Goal: Transaction & Acquisition: Download file/media

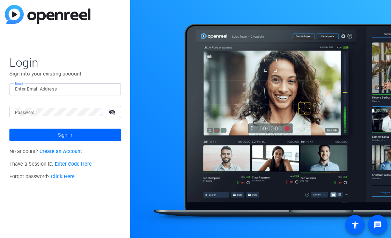
click at [71, 90] on input "Email" at bounding box center [65, 89] width 100 height 8
click at [0, 237] on com-1password-button at bounding box center [0, 238] width 0 height 0
type input "[EMAIL_ADDRESS][DOMAIN_NAME]"
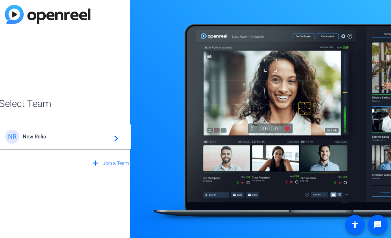
click at [75, 140] on div "NR New Relic navigate_next" at bounding box center [65, 136] width 120 height 14
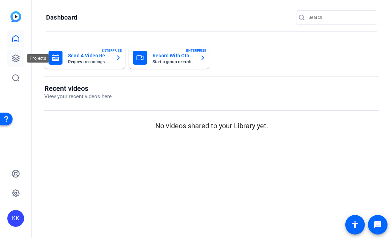
click at [15, 57] on icon at bounding box center [16, 58] width 8 height 8
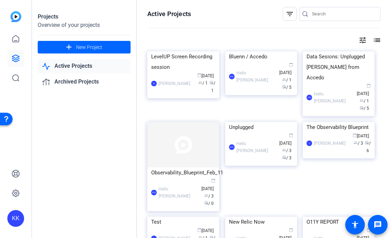
click at [373, 40] on mat-icon "list" at bounding box center [376, 40] width 8 height 8
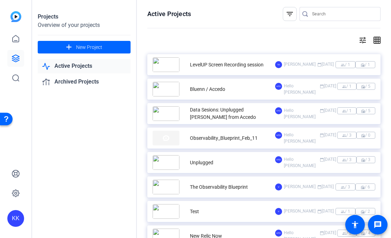
click at [230, 59] on div "LevelUP Screen Recording session" at bounding box center [213, 64] width 122 height 15
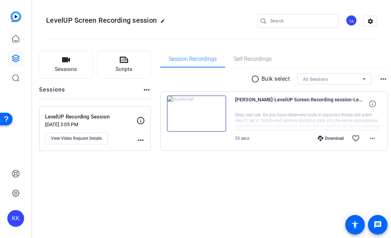
click at [145, 138] on mat-icon "more_horiz" at bounding box center [140, 140] width 8 height 8
click at [184, 185] on div at bounding box center [195, 119] width 391 height 238
click at [316, 138] on div "Download" at bounding box center [330, 138] width 33 height 6
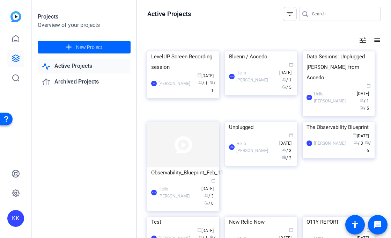
click at [372, 39] on mat-icon "list" at bounding box center [376, 40] width 8 height 8
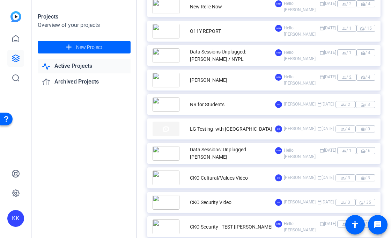
scroll to position [246, 0]
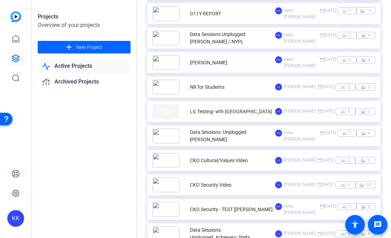
click at [208, 87] on div "NR for Students" at bounding box center [207, 86] width 35 height 7
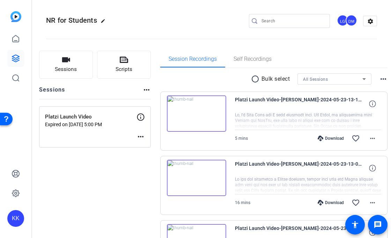
scroll to position [72, 0]
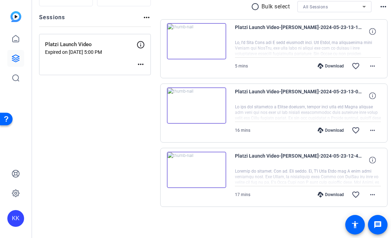
click at [323, 196] on div "Download" at bounding box center [330, 195] width 33 height 6
click at [320, 132] on div "Download" at bounding box center [330, 130] width 33 height 6
click at [320, 67] on div "Download" at bounding box center [330, 66] width 33 height 6
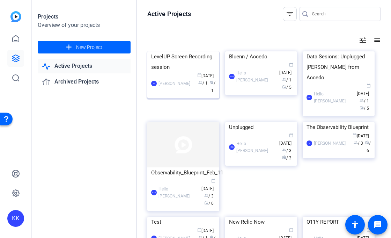
click at [176, 72] on div "LevelUP Screen Recording session" at bounding box center [183, 61] width 64 height 21
click at [249, 51] on img at bounding box center [261, 51] width 72 height 0
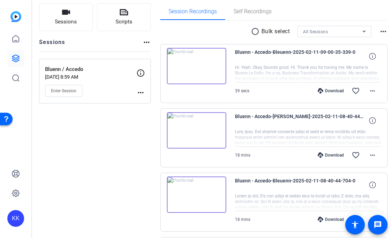
scroll to position [55, 0]
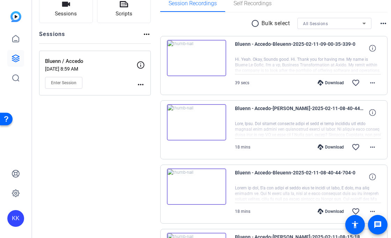
click at [320, 82] on div "Download" at bounding box center [330, 83] width 33 height 6
click at [323, 145] on div "Download" at bounding box center [330, 147] width 33 height 6
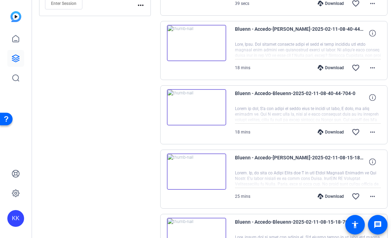
scroll to position [136, 0]
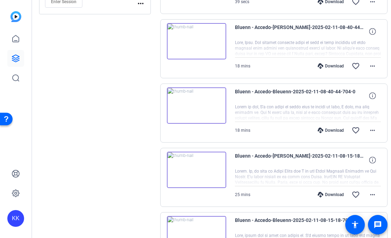
click at [322, 129] on div "Download" at bounding box center [330, 130] width 33 height 6
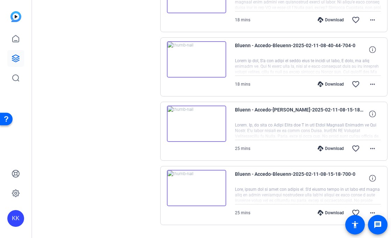
scroll to position [201, 0]
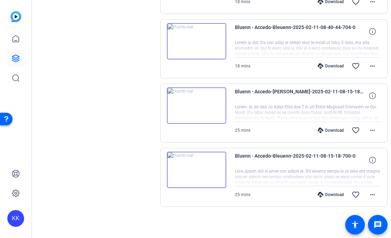
click at [322, 129] on div "Download" at bounding box center [330, 130] width 33 height 6
click at [325, 195] on div "Download" at bounding box center [330, 195] width 33 height 6
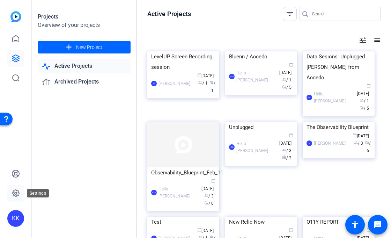
click at [16, 192] on icon at bounding box center [16, 193] width 2 height 2
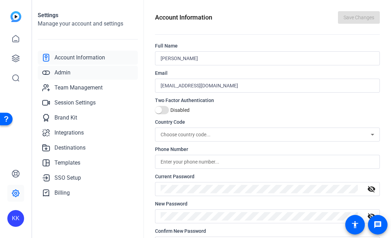
click at [60, 72] on span "Admin" at bounding box center [62, 72] width 16 height 8
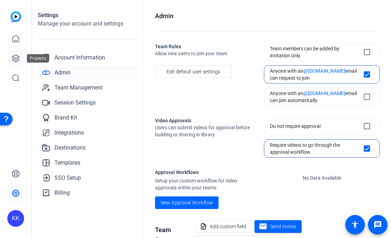
click at [15, 57] on icon at bounding box center [16, 58] width 8 height 8
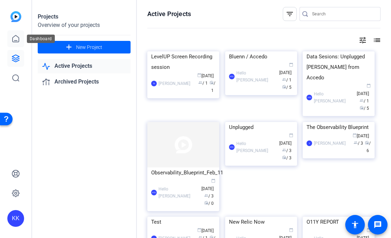
click at [10, 38] on link at bounding box center [15, 38] width 17 height 17
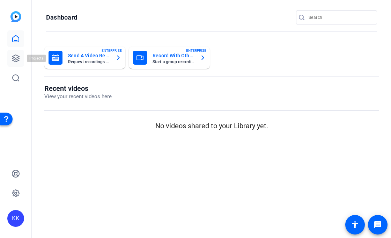
click at [18, 57] on icon at bounding box center [15, 58] width 7 height 7
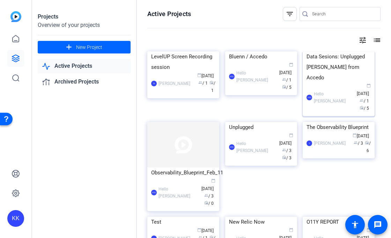
click at [346, 83] on div "Data Sesions: Unplugged [PERSON_NAME] from Accedo" at bounding box center [338, 66] width 64 height 31
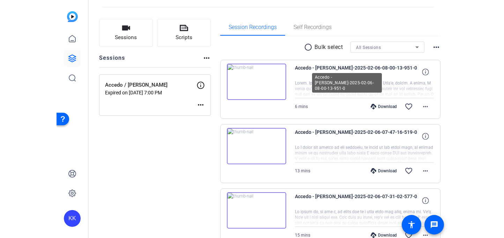
scroll to position [42, 0]
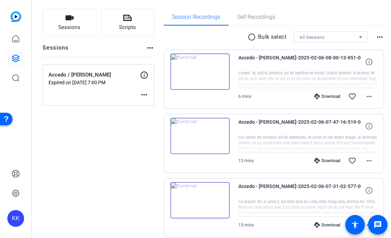
click at [325, 96] on div "Download" at bounding box center [327, 97] width 33 height 6
click at [323, 94] on div "Download" at bounding box center [327, 97] width 33 height 6
click at [128, 140] on div "Sessions Scripts Sessions more_horiz Accedo / [PERSON_NAME] Expired on [DATE] 7…" at bounding box center [99, 198] width 112 height 379
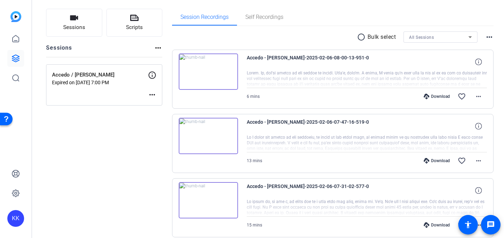
scroll to position [201, 0]
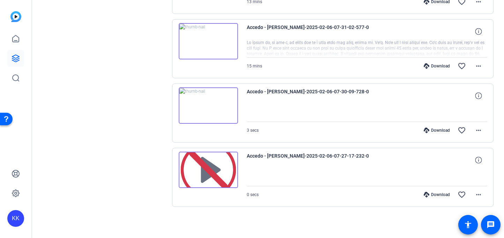
click at [390, 196] on div "Download" at bounding box center [436, 195] width 33 height 6
click at [390, 131] on div "Download" at bounding box center [436, 130] width 33 height 6
click at [390, 66] on div "Download" at bounding box center [436, 66] width 33 height 6
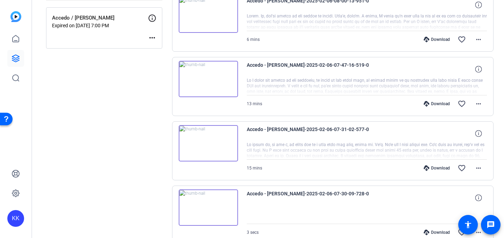
scroll to position [97, 0]
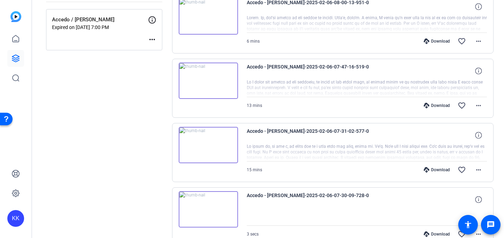
click at [390, 104] on div "Download" at bounding box center [436, 106] width 33 height 6
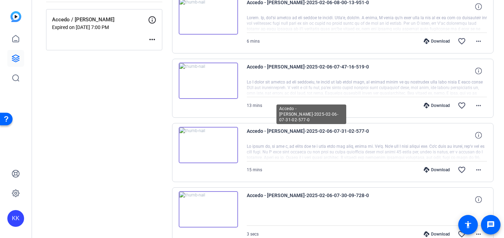
scroll to position [26, 0]
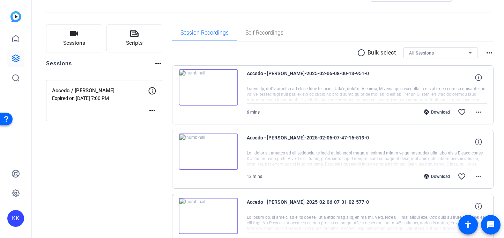
click at [390, 112] on div "Download" at bounding box center [436, 112] width 33 height 6
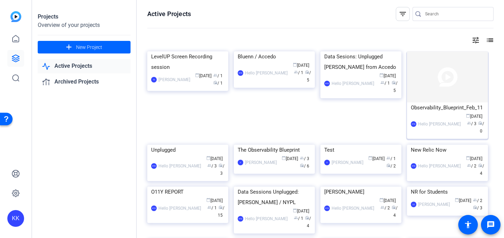
click at [390, 105] on div "Observability_Blueprint_Feb_11" at bounding box center [447, 107] width 73 height 10
click at [185, 155] on div "Unplugged" at bounding box center [187, 149] width 73 height 10
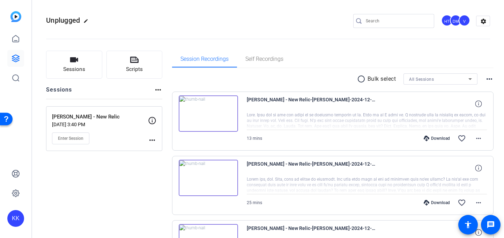
click at [390, 137] on div "Download" at bounding box center [436, 138] width 33 height 6
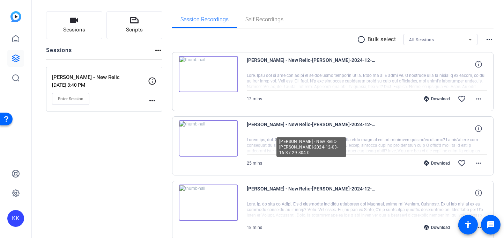
scroll to position [72, 0]
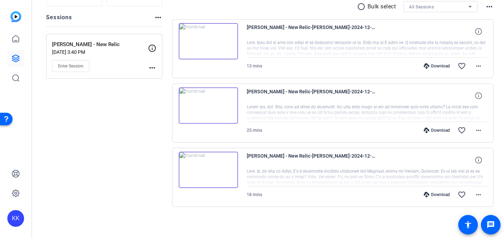
click at [390, 130] on div "Download" at bounding box center [436, 130] width 33 height 6
click at [390, 196] on div "Download" at bounding box center [436, 195] width 33 height 6
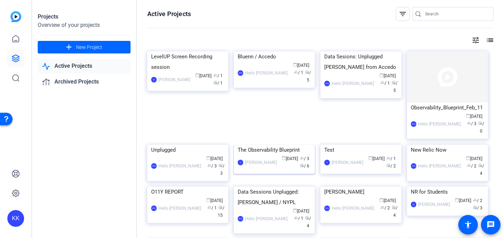
click at [271, 155] on div "The Observability Blueprint" at bounding box center [274, 149] width 73 height 10
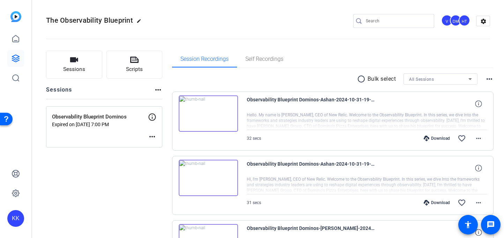
click at [390, 139] on div "Download" at bounding box center [436, 138] width 33 height 6
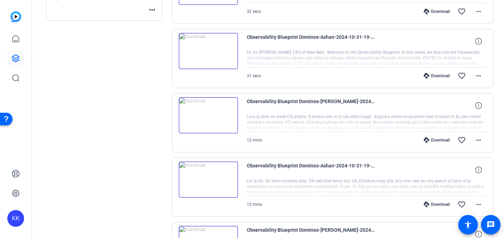
scroll to position [154, 0]
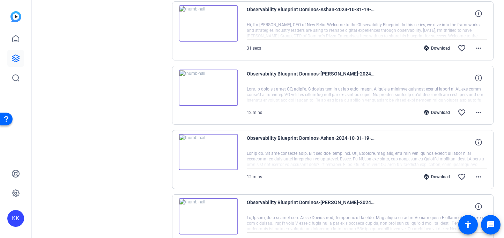
click at [390, 45] on div "Download" at bounding box center [436, 48] width 33 height 6
click at [390, 112] on div "Download" at bounding box center [436, 113] width 33 height 6
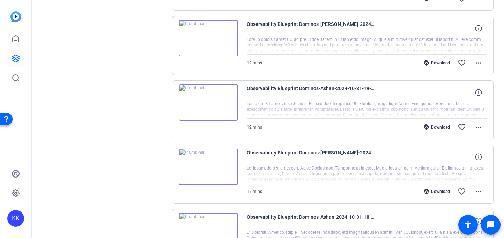
scroll to position [235, 0]
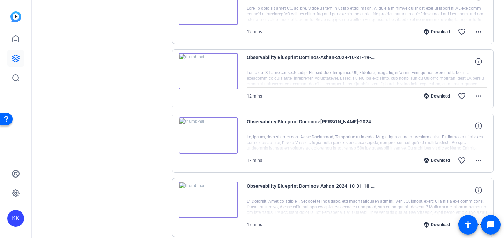
click at [390, 96] on div "Download" at bounding box center [436, 96] width 33 height 6
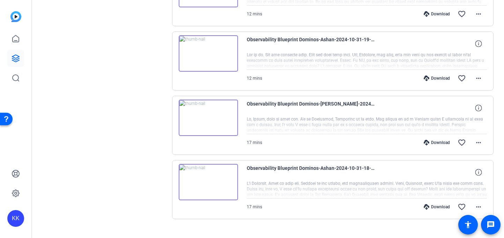
scroll to position [265, 0]
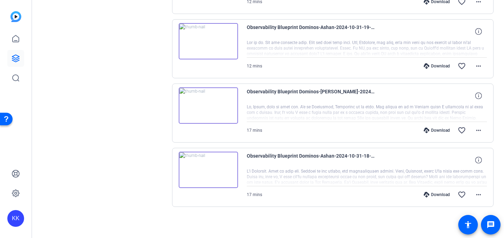
click at [390, 192] on div "Download" at bounding box center [436, 195] width 33 height 6
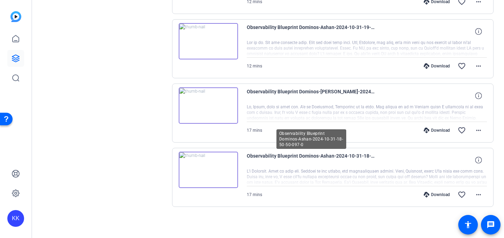
scroll to position [0, 0]
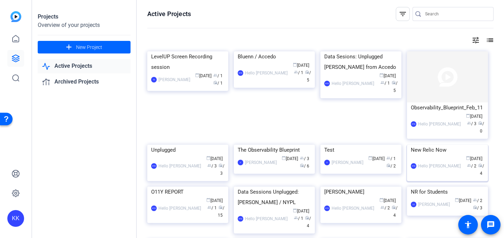
click at [390, 144] on img at bounding box center [447, 144] width 81 height 0
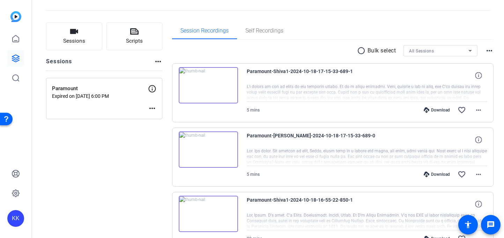
scroll to position [37, 0]
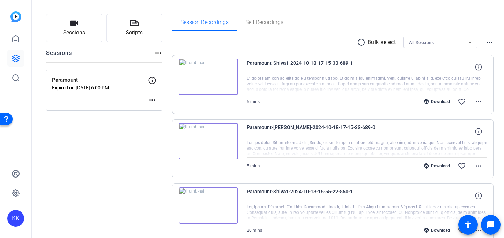
click at [390, 102] on div "Download" at bounding box center [436, 102] width 33 height 6
click at [390, 167] on div "Download" at bounding box center [436, 166] width 33 height 6
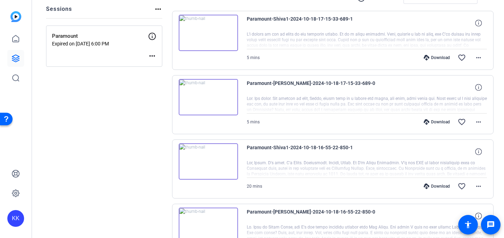
scroll to position [102, 0]
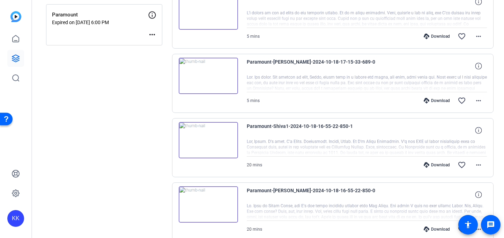
click at [390, 163] on div "Download" at bounding box center [436, 165] width 33 height 6
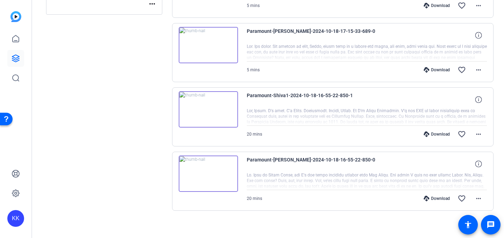
scroll to position [136, 0]
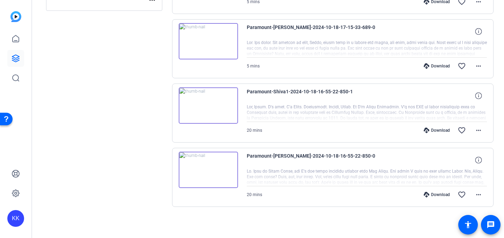
click at [390, 195] on div "Download" at bounding box center [436, 195] width 33 height 6
